Goal: Check status: Check status

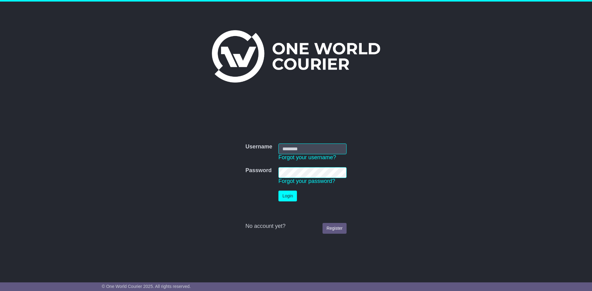
type input "**********"
click at [288, 196] on button "Login" at bounding box center [287, 196] width 19 height 11
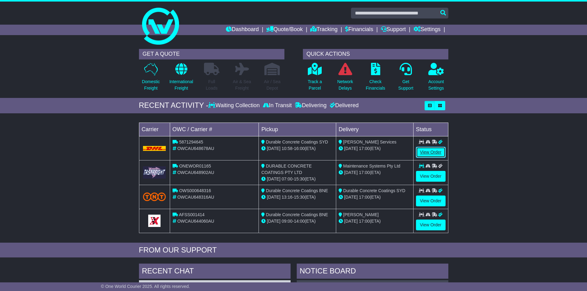
click at [431, 150] on link "View Order" at bounding box center [431, 152] width 30 height 11
